Goal: Information Seeking & Learning: Learn about a topic

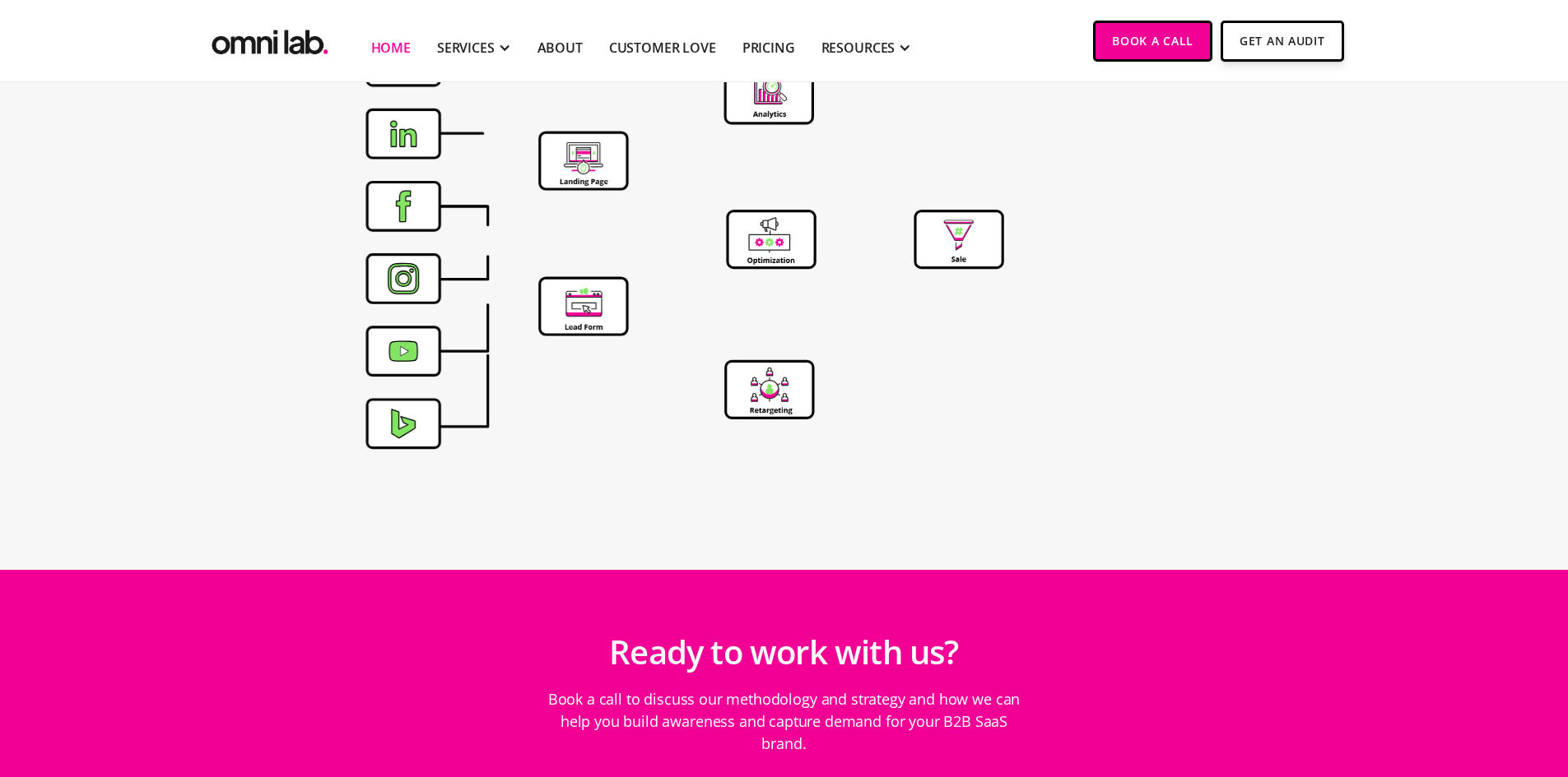
scroll to position [5856, 0]
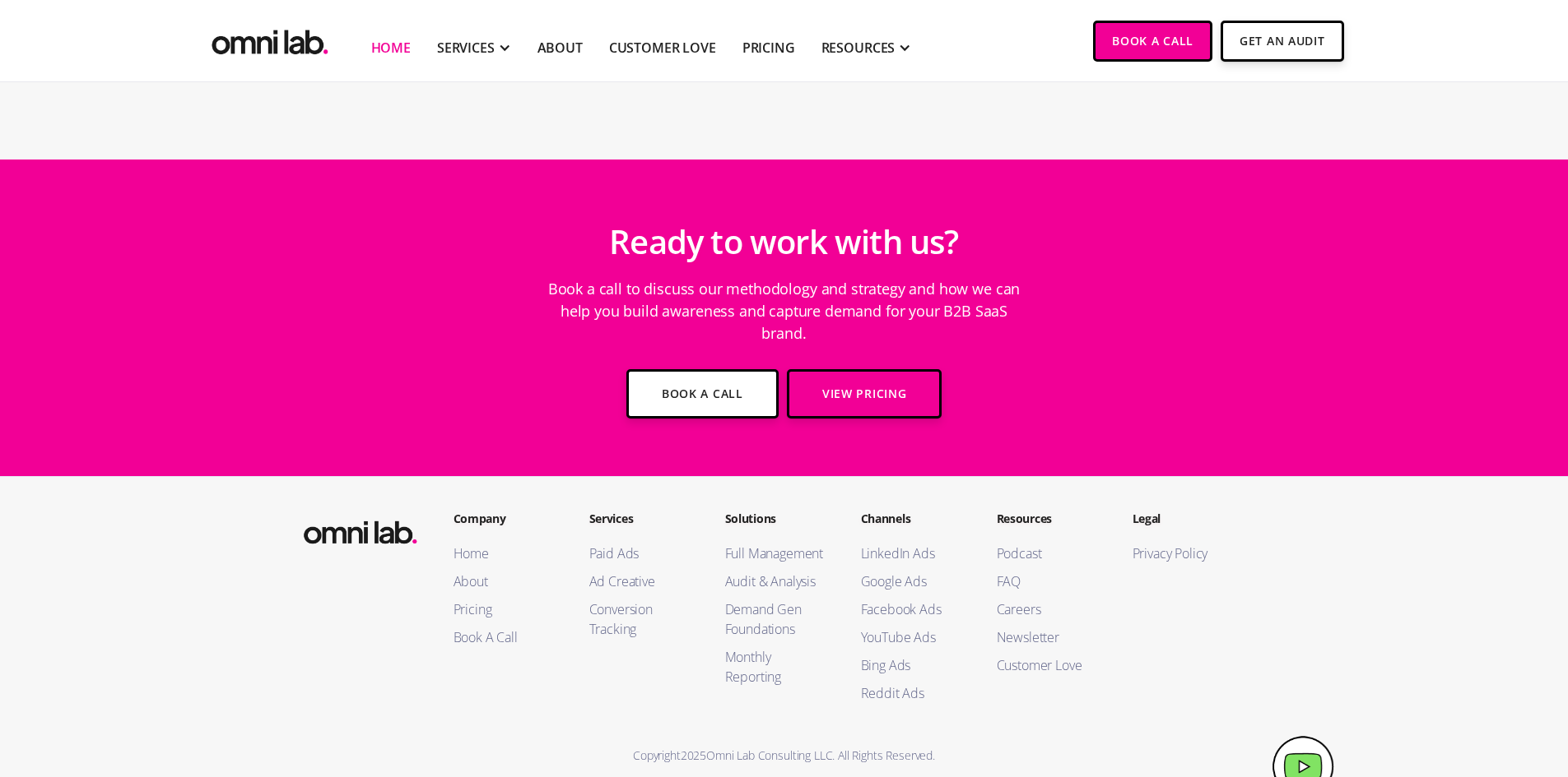
drag, startPoint x: 559, startPoint y: 52, endPoint x: 628, endPoint y: 62, distance: 69.7
click at [559, 51] on link "About" at bounding box center [559, 47] width 45 height 20
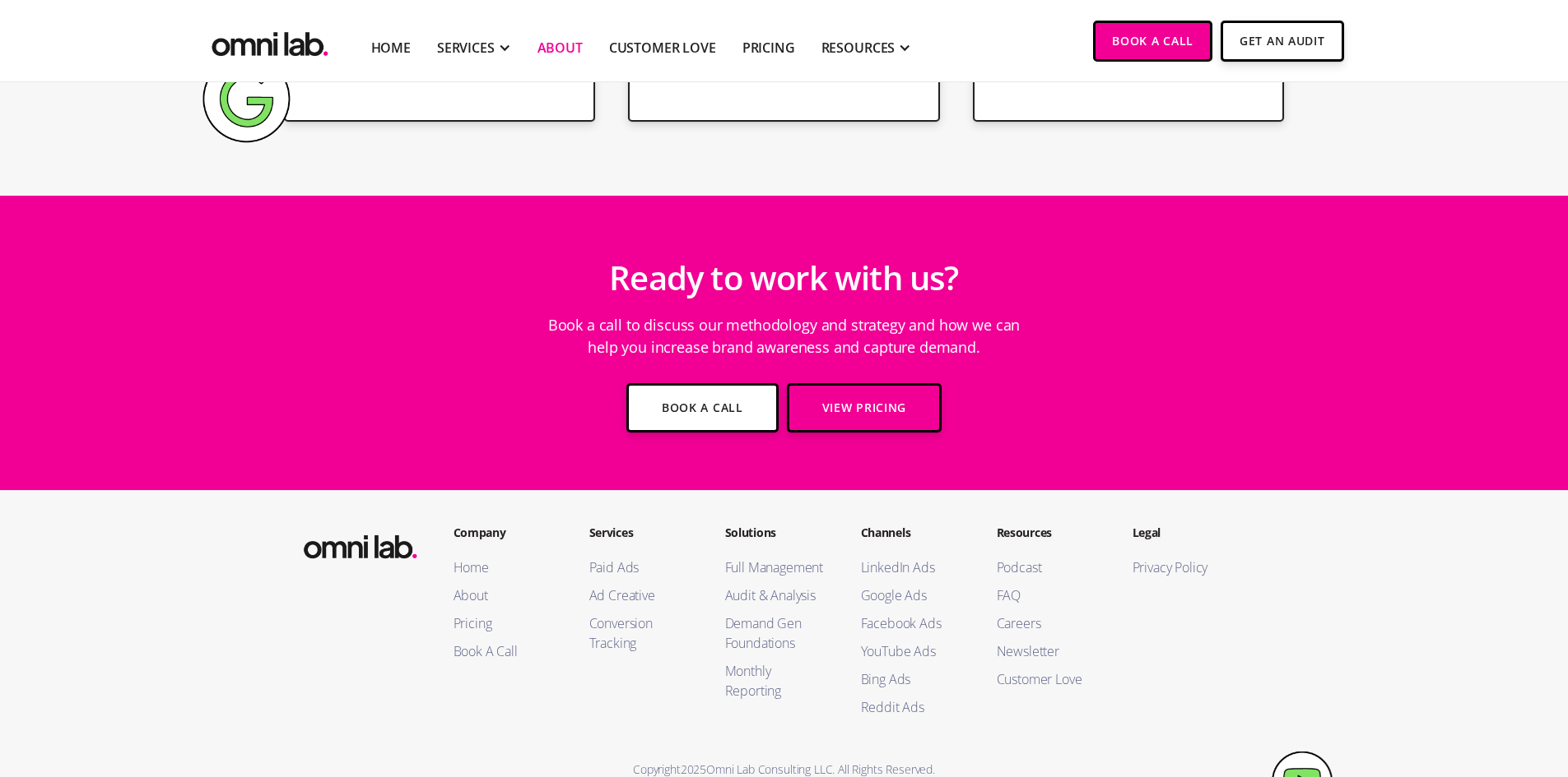
scroll to position [2668, 0]
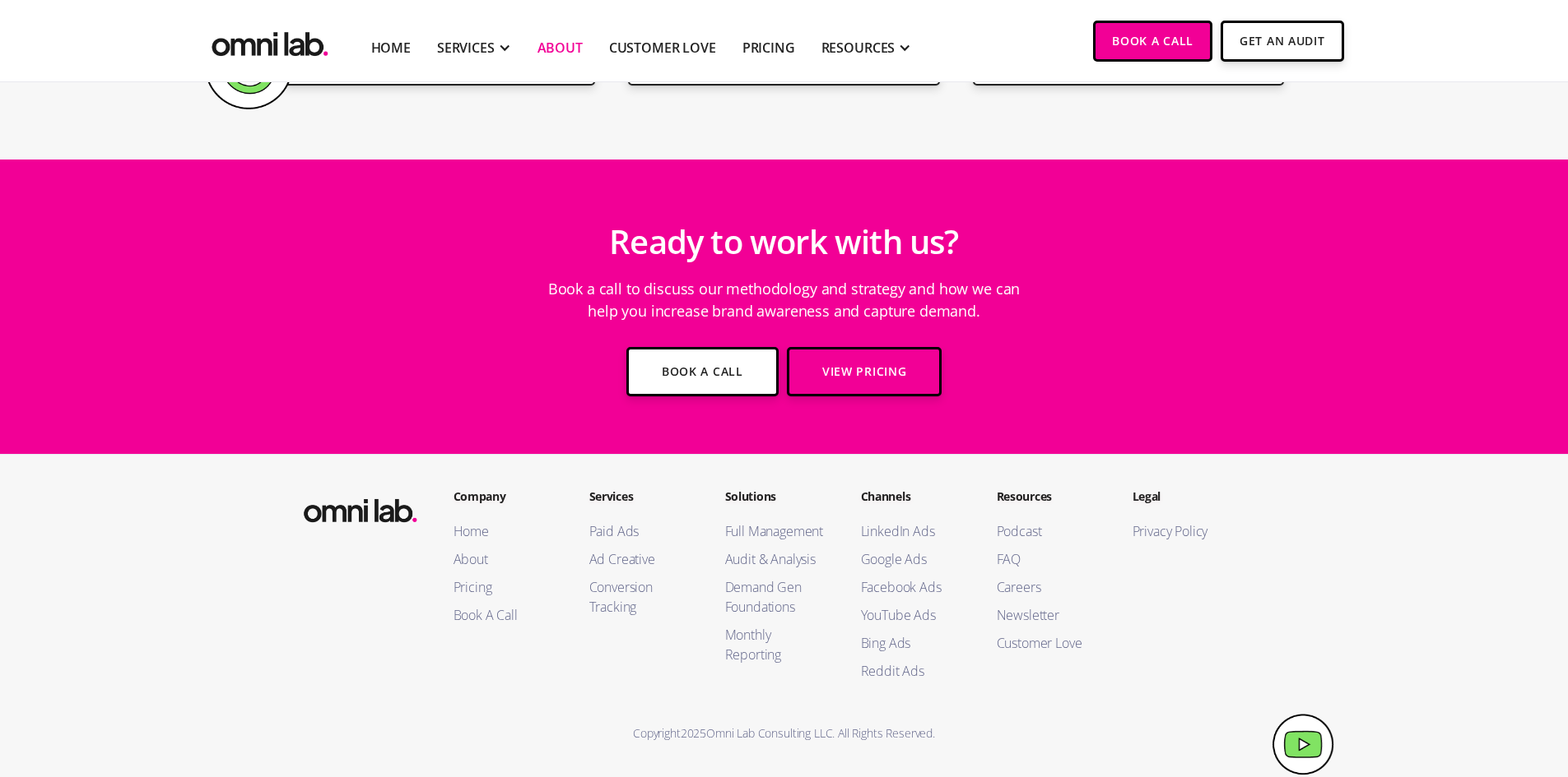
drag, startPoint x: 272, startPoint y: 43, endPoint x: 495, endPoint y: 4, distance: 226.4
click at [272, 41] on img "home" at bounding box center [270, 40] width 123 height 40
